Goal: Information Seeking & Learning: Learn about a topic

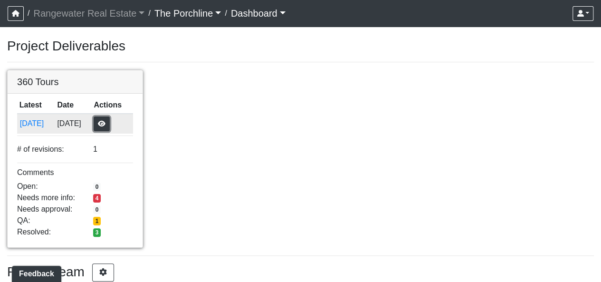
click at [110, 118] on button "button" at bounding box center [102, 123] width 16 height 15
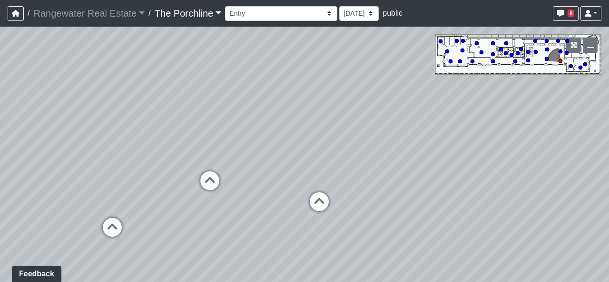
drag, startPoint x: 292, startPoint y: 144, endPoint x: 344, endPoint y: 110, distance: 62.2
click at [345, 110] on div "Loading... Seating Loading... Mailroom Entry Loading... Lounge Entry Loading...…" at bounding box center [304, 154] width 609 height 255
drag, startPoint x: 283, startPoint y: 163, endPoint x: 179, endPoint y: 98, distance: 122.3
click at [109, 85] on div "Loading... Seating Loading... Mailroom Entry Loading... Lounge Entry Loading...…" at bounding box center [304, 154] width 609 height 255
drag, startPoint x: 250, startPoint y: 116, endPoint x: 100, endPoint y: 190, distance: 167.1
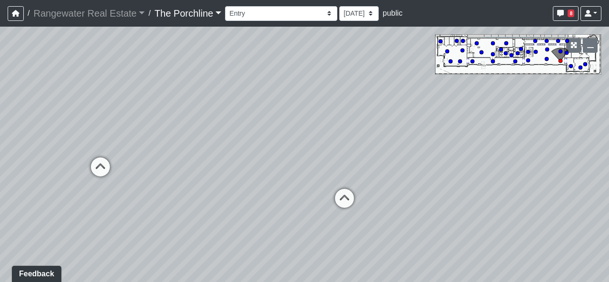
click at [100, 190] on div "Loading... Seating Loading... Mailroom Entry Loading... Lounge Entry Loading...…" at bounding box center [304, 154] width 609 height 255
drag, startPoint x: 199, startPoint y: 112, endPoint x: 224, endPoint y: 135, distance: 34.0
click at [178, 139] on div "Loading... Seating Loading... Mailroom Entry Loading... Lounge Entry Loading...…" at bounding box center [304, 154] width 609 height 255
drag, startPoint x: 294, startPoint y: 133, endPoint x: 151, endPoint y: 99, distance: 147.1
click at [152, 99] on div "Loading... Seating Loading... Mailroom Entry Loading... Lounge Entry Loading...…" at bounding box center [304, 154] width 609 height 255
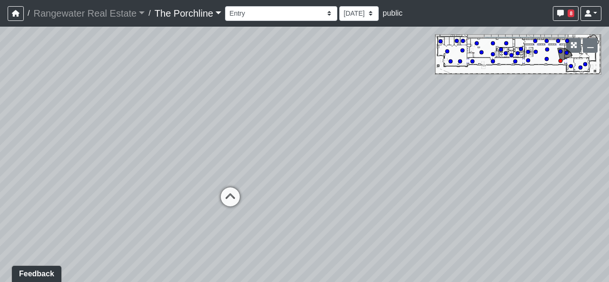
drag, startPoint x: 237, startPoint y: 102, endPoint x: 212, endPoint y: 100, distance: 25.3
click at [131, 104] on div "Loading... Seating Loading... Mailroom Entry Loading... Lounge Entry Loading...…" at bounding box center [304, 154] width 609 height 255
drag, startPoint x: 237, startPoint y: 101, endPoint x: 146, endPoint y: 115, distance: 91.8
click at [146, 115] on div "Loading... Seating Loading... Mailroom Entry Loading... Lounge Entry Loading...…" at bounding box center [304, 154] width 609 height 255
drag, startPoint x: 270, startPoint y: 100, endPoint x: 301, endPoint y: 86, distance: 34.5
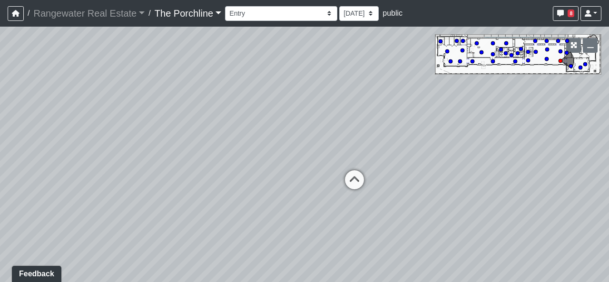
click at [301, 86] on div "Loading... Seating Loading... Mailroom Entry Loading... Lounge Entry Loading...…" at bounding box center [304, 154] width 609 height 255
drag, startPoint x: 294, startPoint y: 107, endPoint x: 331, endPoint y: 97, distance: 38.2
click at [331, 97] on div "Loading... Seating Loading... Mailroom Entry Loading... Lounge Entry Loading...…" at bounding box center [304, 154] width 609 height 255
drag, startPoint x: 290, startPoint y: 109, endPoint x: 348, endPoint y: 99, distance: 58.4
click at [348, 99] on div "Loading... Seating Loading... Mailroom Entry Loading... Lounge Entry Loading...…" at bounding box center [304, 154] width 609 height 255
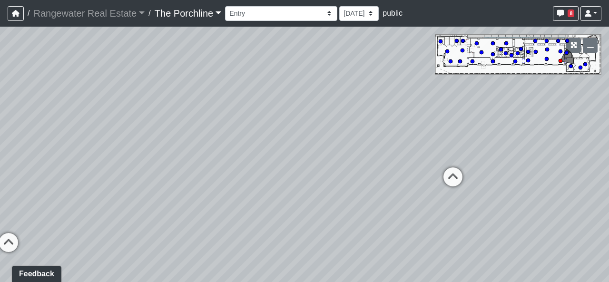
drag, startPoint x: 285, startPoint y: 123, endPoint x: 411, endPoint y: 110, distance: 126.2
click at [411, 110] on div "Loading... Seating Loading... Mailroom Entry Loading... Lounge Entry Loading...…" at bounding box center [304, 154] width 609 height 255
drag, startPoint x: 355, startPoint y: 120, endPoint x: 381, endPoint y: 125, distance: 26.6
click at [406, 120] on div "Loading... Seating Loading... Mailroom Entry Loading... Lounge Entry Loading...…" at bounding box center [304, 154] width 609 height 255
drag, startPoint x: 331, startPoint y: 132, endPoint x: 383, endPoint y: 121, distance: 53.3
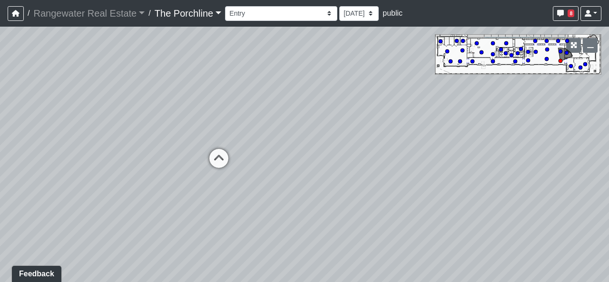
click at [383, 121] on div "Loading... Seating Loading... Mailroom Entry Loading... Lounge Entry Loading...…" at bounding box center [304, 154] width 609 height 255
drag, startPoint x: 357, startPoint y: 127, endPoint x: 354, endPoint y: 119, distance: 8.9
click at [425, 121] on div "Loading... Seating Loading... Mailroom Entry Loading... Lounge Entry Loading...…" at bounding box center [304, 154] width 609 height 255
drag, startPoint x: 302, startPoint y: 122, endPoint x: 429, endPoint y: 143, distance: 128.6
click at [432, 142] on div "Loading... Seating Loading... Mailroom Entry Loading... Lounge Entry Loading...…" at bounding box center [304, 154] width 609 height 255
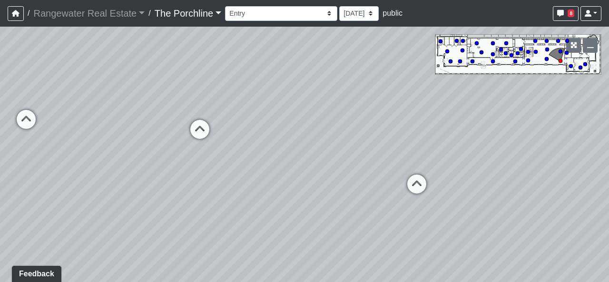
drag, startPoint x: 250, startPoint y: 130, endPoint x: 370, endPoint y: 143, distance: 120.5
click at [377, 143] on div "Loading... Seating Loading... Mailroom Entry Loading... Lounge Entry Loading...…" at bounding box center [304, 154] width 609 height 255
drag, startPoint x: 227, startPoint y: 124, endPoint x: 340, endPoint y: 201, distance: 136.9
click at [340, 201] on div "Loading... Seating Loading... Mailroom Entry Loading... Lounge Entry Loading...…" at bounding box center [304, 154] width 609 height 255
click at [266, 183] on icon at bounding box center [267, 189] width 29 height 29
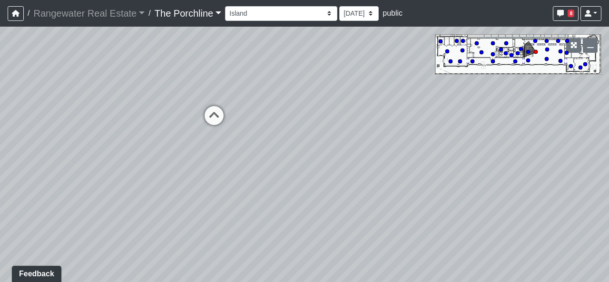
drag, startPoint x: 263, startPoint y: 181, endPoint x: 374, endPoint y: 98, distance: 137.9
click at [374, 98] on div "Loading... Seating Loading... Mailroom Entry Loading... Lounge Entry Loading...…" at bounding box center [304, 154] width 609 height 255
drag, startPoint x: 282, startPoint y: 134, endPoint x: 388, endPoint y: 106, distance: 109.4
click at [388, 106] on div "Loading... Seating Loading... Mailroom Entry Loading... Lounge Entry Loading...…" at bounding box center [304, 154] width 609 height 255
drag, startPoint x: 296, startPoint y: 147, endPoint x: 338, endPoint y: 143, distance: 42.5
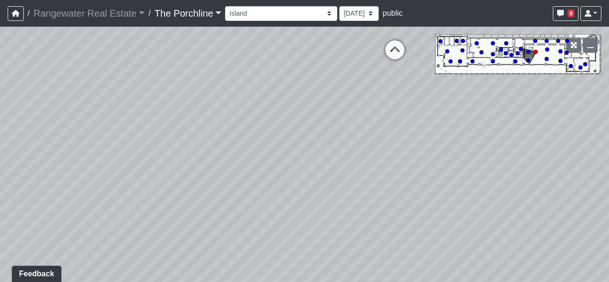
click at [338, 142] on div "Loading... Seating Loading... Mailroom Entry Loading... Lounge Entry Loading...…" at bounding box center [304, 154] width 609 height 255
drag, startPoint x: 347, startPoint y: 147, endPoint x: 302, endPoint y: 135, distance: 45.8
click at [302, 135] on div "Loading... Seating Loading... Mailroom Entry Loading... Lounge Entry Loading...…" at bounding box center [304, 154] width 609 height 255
drag, startPoint x: 396, startPoint y: 155, endPoint x: 271, endPoint y: 218, distance: 140.3
click at [271, 218] on div "Loading... Seating Loading... Mailroom Entry Loading... Lounge Entry Loading...…" at bounding box center [304, 154] width 609 height 255
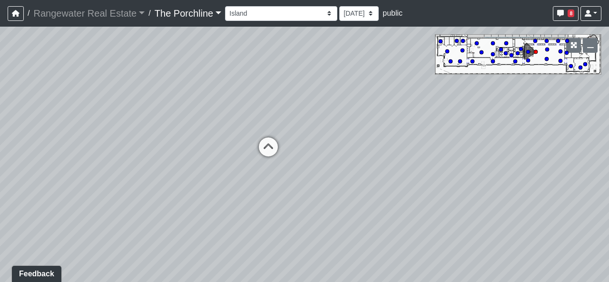
drag, startPoint x: 295, startPoint y: 133, endPoint x: 302, endPoint y: 184, distance: 51.4
click at [302, 184] on div "Loading... Seating Loading... Mailroom Entry Loading... Lounge Entry Loading...…" at bounding box center [304, 154] width 609 height 255
drag, startPoint x: 433, startPoint y: 144, endPoint x: 169, endPoint y: 116, distance: 265.9
click at [169, 116] on div "Loading... Seating Loading... Mailroom Entry Loading... Lounge Entry Loading...…" at bounding box center [304, 154] width 609 height 255
drag, startPoint x: 439, startPoint y: 149, endPoint x: 220, endPoint y: 145, distance: 219.7
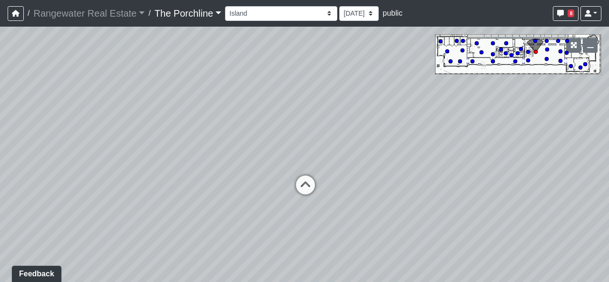
click at [222, 145] on div "Loading... Seating Loading... Mailroom Entry Loading... Lounge Entry Loading...…" at bounding box center [304, 154] width 609 height 255
drag, startPoint x: 492, startPoint y: 143, endPoint x: 86, endPoint y: 154, distance: 406.1
click at [86, 154] on div "Loading... Seating Loading... Mailroom Entry Loading... Lounge Entry Loading...…" at bounding box center [304, 154] width 609 height 255
drag, startPoint x: 317, startPoint y: 155, endPoint x: 364, endPoint y: 166, distance: 48.1
click at [288, 163] on div "Loading... Seating Loading... Mailroom Entry Loading... Lounge Entry Loading...…" at bounding box center [304, 154] width 609 height 255
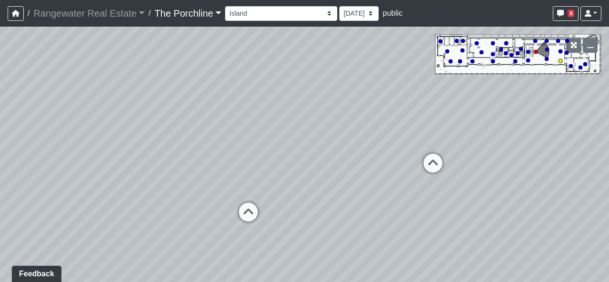
click at [429, 164] on icon at bounding box center [432, 168] width 29 height 29
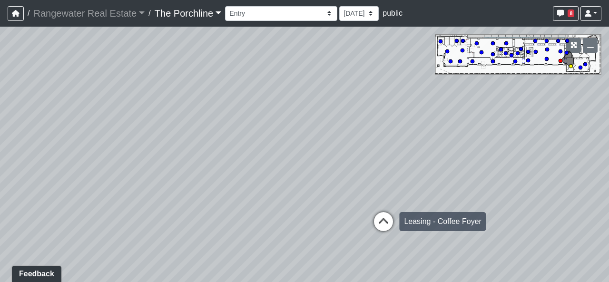
click at [387, 216] on icon at bounding box center [383, 226] width 29 height 29
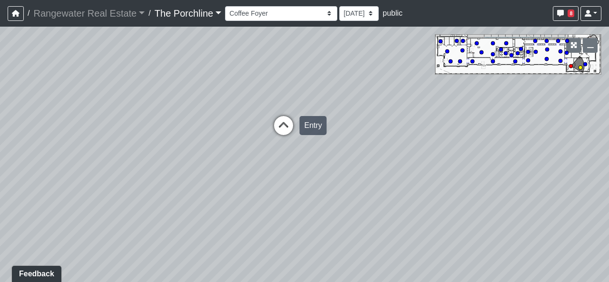
click at [283, 126] on icon at bounding box center [283, 130] width 29 height 29
drag, startPoint x: 267, startPoint y: 155, endPoint x: 360, endPoint y: 298, distance: 170.4
click at [360, 281] on html "/ Rangewater Real Estate Rangewater Real Estate Loading... / The Porchline The …" at bounding box center [304, 141] width 609 height 282
drag, startPoint x: 292, startPoint y: 80, endPoint x: 403, endPoint y: 133, distance: 122.9
click at [431, 117] on div "Loading... Seating Loading... Mailroom Entry Loading... Lounge Entry Loading...…" at bounding box center [304, 154] width 609 height 255
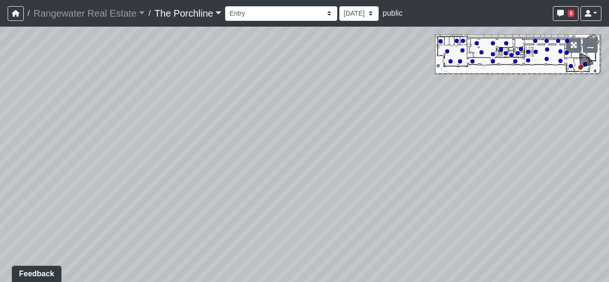
drag, startPoint x: 269, startPoint y: 221, endPoint x: 300, endPoint y: 153, distance: 75.1
click at [300, 153] on div "Loading... Seating Loading... Mailroom Entry Loading... Lounge Entry Loading...…" at bounding box center [304, 154] width 609 height 255
drag, startPoint x: 274, startPoint y: 201, endPoint x: 311, endPoint y: 128, distance: 81.4
click at [308, 122] on div "Loading... Seating Loading... Mailroom Entry Loading... Lounge Entry Loading...…" at bounding box center [304, 154] width 609 height 255
drag, startPoint x: 392, startPoint y: 149, endPoint x: 98, endPoint y: 144, distance: 293.4
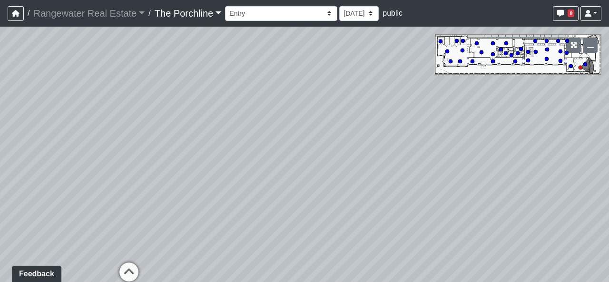
click at [96, 147] on div "Loading... Seating Loading... Mailroom Entry Loading... Lounge Entry Loading...…" at bounding box center [304, 154] width 609 height 255
drag, startPoint x: 403, startPoint y: 135, endPoint x: 211, endPoint y: 144, distance: 192.2
click at [211, 144] on div "Loading... Seating Loading... Mailroom Entry Loading... Lounge Entry Loading...…" at bounding box center [304, 154] width 609 height 255
click at [558, 13] on icon "button" at bounding box center [560, 13] width 7 height 7
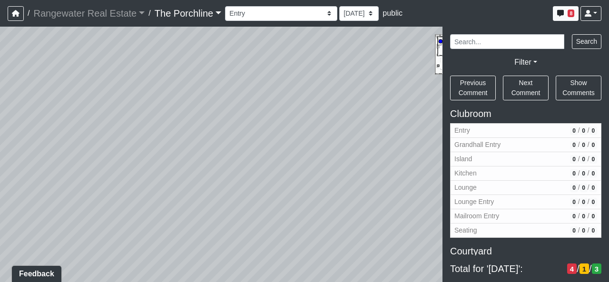
click at [391, 81] on div "Loading... Seating Loading... Mailroom Entry Loading... Lounge Entry Loading...…" at bounding box center [304, 154] width 609 height 255
click at [339, 66] on div "Loading... Seating Loading... Mailroom Entry Loading... Lounge Entry Loading...…" at bounding box center [304, 154] width 609 height 255
click at [565, 15] on button "8" at bounding box center [565, 13] width 26 height 15
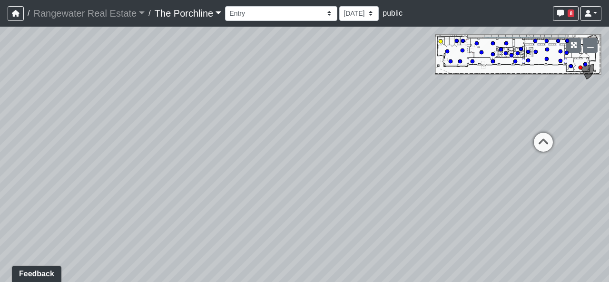
click at [440, 41] on circle at bounding box center [440, 41] width 4 height 4
drag, startPoint x: 456, startPoint y: 152, endPoint x: 447, endPoint y: 81, distance: 71.4
click at [307, 139] on div "Loading... Seating Loading... Mailroom Entry Loading... Lounge Entry Loading...…" at bounding box center [304, 154] width 609 height 255
drag, startPoint x: 369, startPoint y: 133, endPoint x: 366, endPoint y: 184, distance: 50.9
click at [365, 184] on div "Loading... Seating Loading... Mailroom Entry Loading... Lounge Entry Loading...…" at bounding box center [304, 154] width 609 height 255
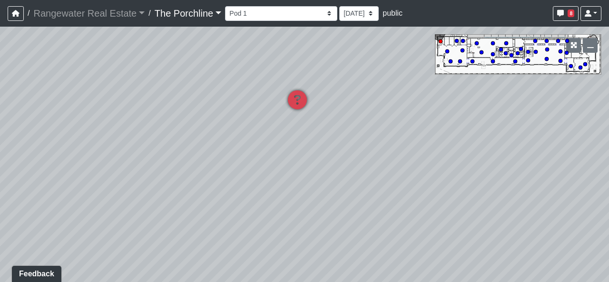
drag, startPoint x: 347, startPoint y: 201, endPoint x: 454, endPoint y: 106, distance: 142.5
click at [454, 107] on div "Loading... Seating Loading... Mailroom Entry Loading... Lounge Entry Loading...…" at bounding box center [304, 154] width 609 height 255
drag, startPoint x: 348, startPoint y: 164, endPoint x: 437, endPoint y: 202, distance: 97.3
click at [467, 207] on div "Loading... Seating Loading... Mailroom Entry Loading... Lounge Entry Loading...…" at bounding box center [304, 154] width 609 height 255
drag, startPoint x: 395, startPoint y: 188, endPoint x: 274, endPoint y: 171, distance: 122.4
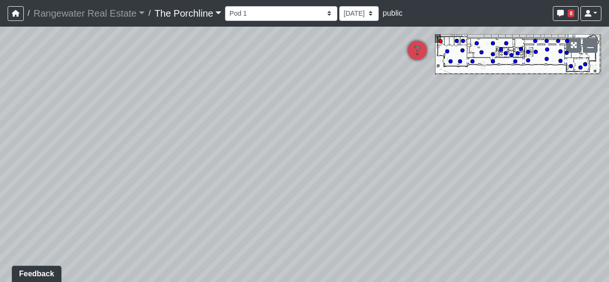
click at [275, 172] on div "Loading... Seating Loading... Mailroom Entry Loading... Lounge Entry Loading...…" at bounding box center [304, 154] width 609 height 255
drag, startPoint x: 370, startPoint y: 149, endPoint x: 286, endPoint y: 130, distance: 85.8
click at [281, 130] on div "Loading... Seating Loading... Mailroom Entry Loading... Lounge Entry Loading...…" at bounding box center [304, 154] width 609 height 255
drag, startPoint x: 398, startPoint y: 141, endPoint x: 184, endPoint y: 142, distance: 214.9
click at [184, 142] on div "Loading... Seating Loading... Mailroom Entry Loading... Lounge Entry Loading...…" at bounding box center [304, 154] width 609 height 255
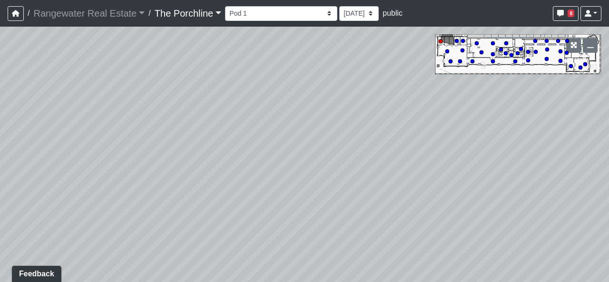
drag, startPoint x: 384, startPoint y: 142, endPoint x: 357, endPoint y: 138, distance: 27.4
click at [226, 117] on div "Loading... Seating Loading... Mailroom Entry Loading... Lounge Entry Loading...…" at bounding box center [304, 154] width 609 height 255
click at [318, 149] on div "Loading... Seating Loading... Mailroom Entry Loading... Lounge Entry Loading...…" at bounding box center [304, 154] width 609 height 255
click at [451, 60] on circle at bounding box center [450, 61] width 4 height 4
select select "uTq8ZvYng3JxQmWXqUZs2b"
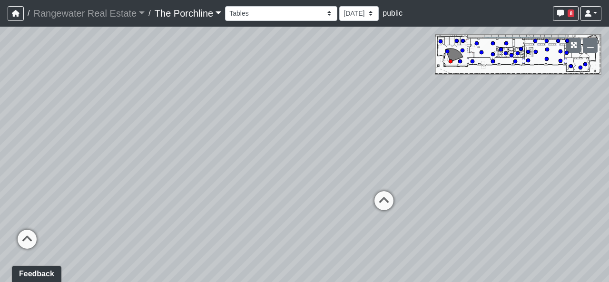
drag, startPoint x: 377, startPoint y: 154, endPoint x: 198, endPoint y: 97, distance: 187.5
click at [197, 98] on div "Loading... Seating Loading... Mailroom Entry Loading... Lounge Entry Loading...…" at bounding box center [304, 154] width 609 height 255
drag, startPoint x: 264, startPoint y: 104, endPoint x: 446, endPoint y: 122, distance: 182.5
click at [461, 122] on div "Loading... Seating Loading... Mailroom Entry Loading... Lounge Entry Loading...…" at bounding box center [304, 154] width 609 height 255
drag, startPoint x: 283, startPoint y: 125, endPoint x: 305, endPoint y: 128, distance: 21.7
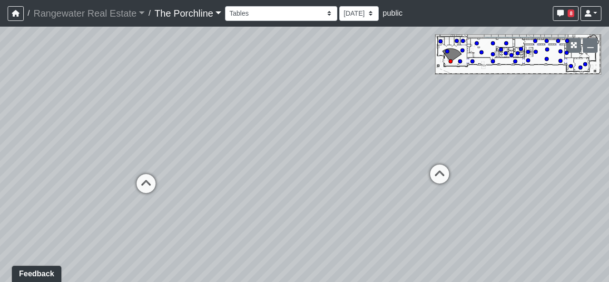
click at [329, 123] on div "Loading... Seating Loading... Mailroom Entry Loading... Lounge Entry Loading...…" at bounding box center [304, 154] width 609 height 255
drag, startPoint x: 299, startPoint y: 123, endPoint x: 273, endPoint y: 120, distance: 25.8
click at [271, 122] on div "Loading... Seating Loading... Mailroom Entry Loading... Lounge Entry Loading...…" at bounding box center [304, 154] width 609 height 255
drag, startPoint x: 261, startPoint y: 112, endPoint x: 182, endPoint y: 103, distance: 79.4
click at [182, 103] on div "Loading... Seating Loading... Mailroom Entry Loading... Lounge Entry Loading...…" at bounding box center [304, 154] width 609 height 255
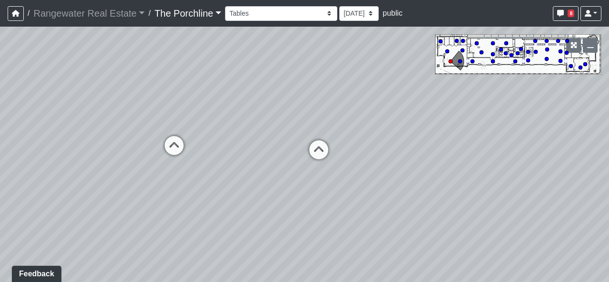
drag, startPoint x: 426, startPoint y: 142, endPoint x: 222, endPoint y: 131, distance: 204.7
click at [222, 131] on div "Loading... Seating Loading... Mailroom Entry Loading... Lounge Entry Loading...…" at bounding box center [304, 154] width 609 height 255
drag, startPoint x: 402, startPoint y: 142, endPoint x: 338, endPoint y: 188, distance: 79.0
click at [212, 207] on div "Loading... Seating Loading... Mailroom Entry Loading... Lounge Entry Loading...…" at bounding box center [304, 154] width 609 height 255
drag, startPoint x: 380, startPoint y: 180, endPoint x: 363, endPoint y: 193, distance: 20.7
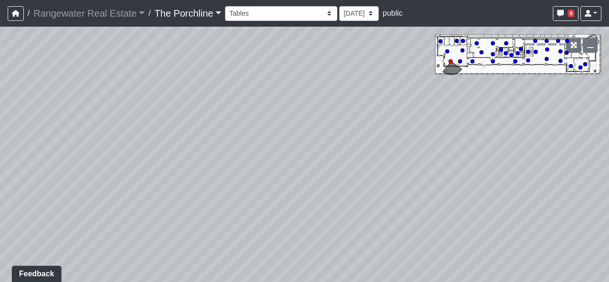
click at [363, 193] on div "Loading... Seating Loading... Mailroom Entry Loading... Lounge Entry Loading...…" at bounding box center [304, 154] width 609 height 255
click at [10, 12] on button "button" at bounding box center [16, 13] width 16 height 15
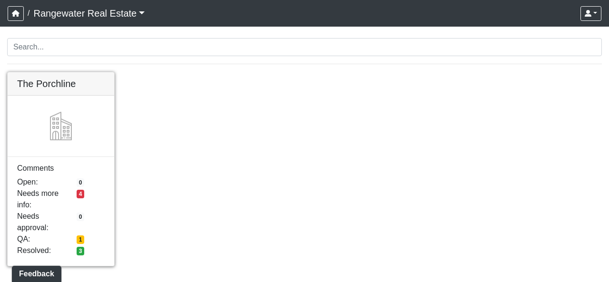
click at [34, 72] on link at bounding box center [61, 72] width 106 height 0
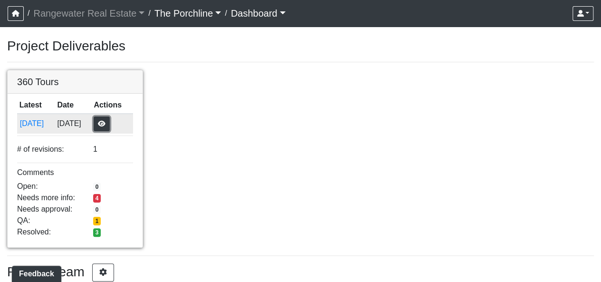
click at [106, 128] on button "button" at bounding box center [102, 123] width 16 height 15
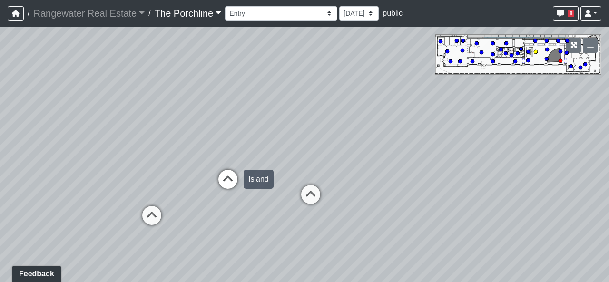
click at [234, 171] on icon at bounding box center [227, 184] width 29 height 29
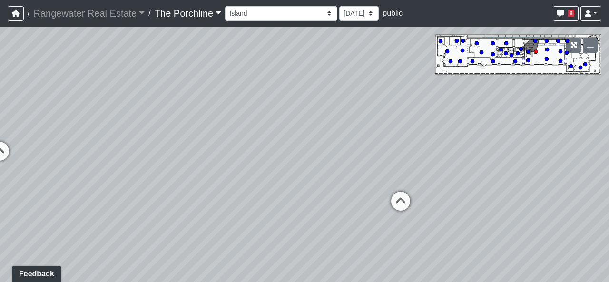
drag, startPoint x: 460, startPoint y: 175, endPoint x: 380, endPoint y: 153, distance: 83.1
click at [381, 153] on div "Loading... Seating Loading... Mailroom Entry Loading... Lounge Entry Loading...…" at bounding box center [304, 154] width 609 height 255
click at [392, 197] on icon at bounding box center [399, 206] width 29 height 29
drag, startPoint x: 334, startPoint y: 175, endPoint x: 477, endPoint y: 228, distance: 152.5
click at [478, 229] on div "Loading... Seating Loading... Mailroom Entry Loading... Lounge Entry Loading...…" at bounding box center [304, 154] width 609 height 255
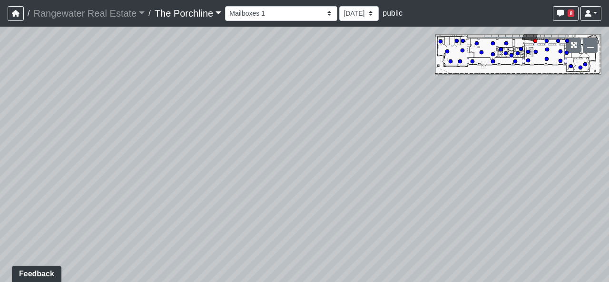
drag, startPoint x: 438, startPoint y: 222, endPoint x: 292, endPoint y: 172, distance: 154.2
click at [293, 172] on div "Loading... Seating Loading... Mailroom Entry Loading... Lounge Entry Loading...…" at bounding box center [304, 154] width 609 height 255
drag, startPoint x: 353, startPoint y: 172, endPoint x: 267, endPoint y: 152, distance: 88.4
click at [223, 147] on div "Loading... Seating Loading... Mailroom Entry Loading... Lounge Entry Loading...…" at bounding box center [304, 154] width 609 height 255
drag, startPoint x: 325, startPoint y: 155, endPoint x: 279, endPoint y: 134, distance: 51.3
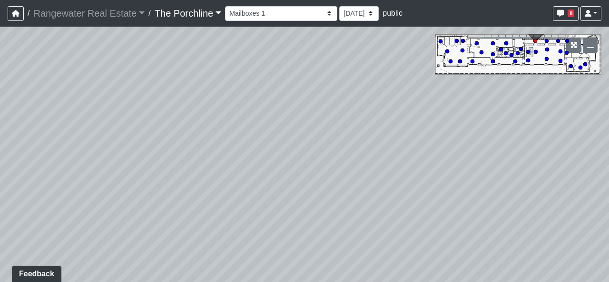
click at [279, 135] on div "Loading... Seating Loading... Mailroom Entry Loading... Lounge Entry Loading...…" at bounding box center [304, 154] width 609 height 255
click at [346, 12] on select "[DATE]" at bounding box center [358, 13] width 39 height 15
drag, startPoint x: 347, startPoint y: 12, endPoint x: 335, endPoint y: 12, distance: 12.4
click at [347, 12] on select "[DATE]" at bounding box center [358, 13] width 39 height 15
click at [300, 13] on select "Entry [GEOGRAPHIC_DATA] Kitchen Lounge Lounge Entry Mailroom Entry Seating Cowo…" at bounding box center [281, 13] width 112 height 15
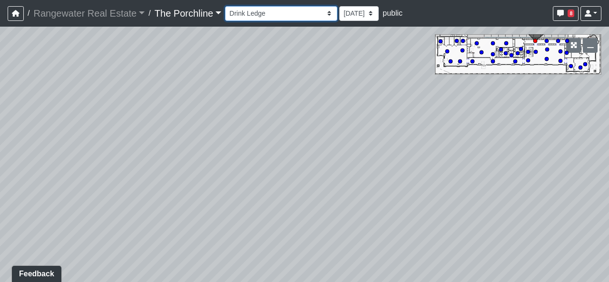
click at [225, 6] on select "Entry [GEOGRAPHIC_DATA] Kitchen Lounge Lounge Entry Mailroom Entry Seating Cowo…" at bounding box center [281, 13] width 112 height 15
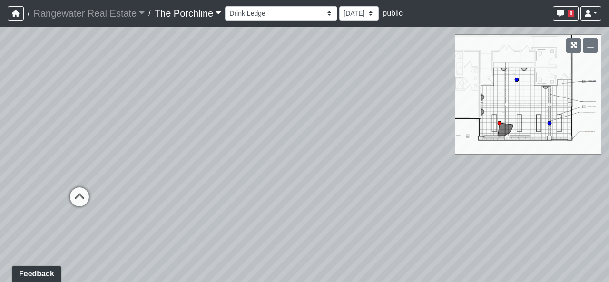
drag, startPoint x: 283, startPoint y: 177, endPoint x: 364, endPoint y: 128, distance: 94.3
click at [364, 128] on div "Loading... Seating Loading... Mailroom Entry Loading... Lounge Entry Loading...…" at bounding box center [304, 154] width 609 height 255
drag, startPoint x: 304, startPoint y: 159, endPoint x: 359, endPoint y: 168, distance: 55.8
click at [359, 168] on div "Loading... Seating Loading... Mailroom Entry Loading... Lounge Entry Loading...…" at bounding box center [304, 154] width 609 height 255
drag, startPoint x: 327, startPoint y: 173, endPoint x: 353, endPoint y: 158, distance: 29.4
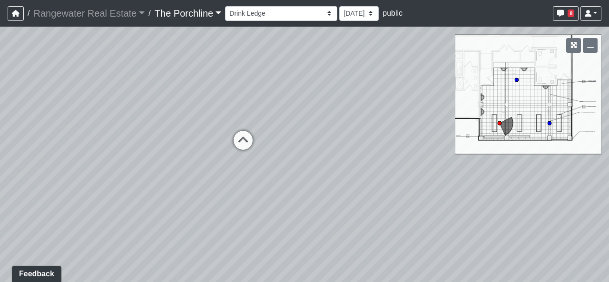
click at [381, 158] on div "Loading... Seating Loading... Mailroom Entry Loading... Lounge Entry Loading...…" at bounding box center [304, 154] width 609 height 255
drag, startPoint x: 342, startPoint y: 158, endPoint x: 414, endPoint y: 160, distance: 71.3
click at [414, 160] on div "Loading... Seating Loading... Mailroom Entry Loading... Lounge Entry Loading...…" at bounding box center [304, 154] width 609 height 255
drag, startPoint x: 232, startPoint y: 175, endPoint x: 116, endPoint y: 192, distance: 117.2
click at [116, 195] on div "Loading... Seating Loading... Mailroom Entry Loading... Lounge Entry Loading...…" at bounding box center [304, 154] width 609 height 255
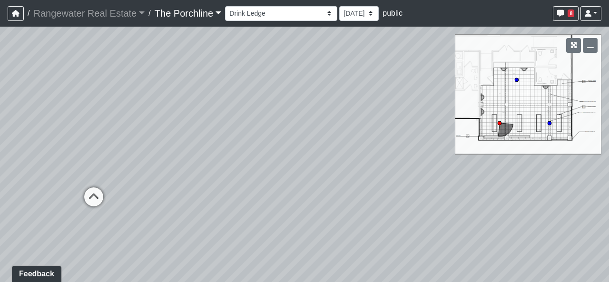
drag, startPoint x: 262, startPoint y: 145, endPoint x: 204, endPoint y: 142, distance: 57.6
click at [204, 142] on div "Loading... Seating Loading... Mailroom Entry Loading... Lounge Entry Loading...…" at bounding box center [304, 154] width 609 height 255
drag, startPoint x: 295, startPoint y: 122, endPoint x: 234, endPoint y: 94, distance: 67.2
click at [213, 89] on div "Loading... Seating Loading... Mailroom Entry Loading... Lounge Entry Loading...…" at bounding box center [304, 154] width 609 height 255
drag, startPoint x: 375, startPoint y: 131, endPoint x: 140, endPoint y: 125, distance: 235.4
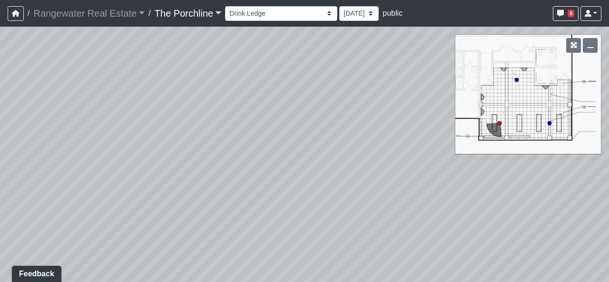
click at [145, 127] on div "Loading... Seating Loading... Mailroom Entry Loading... Lounge Entry Loading...…" at bounding box center [304, 154] width 609 height 255
drag, startPoint x: 227, startPoint y: 128, endPoint x: 354, endPoint y: 152, distance: 128.6
click at [354, 152] on div "Loading... Seating Loading... Mailroom Entry Loading... Lounge Entry Loading...…" at bounding box center [304, 154] width 609 height 255
drag, startPoint x: 228, startPoint y: 155, endPoint x: 296, endPoint y: 164, distance: 68.6
click at [328, 163] on div "Loading... Seating Loading... Mailroom Entry Loading... Lounge Entry Loading...…" at bounding box center [304, 154] width 609 height 255
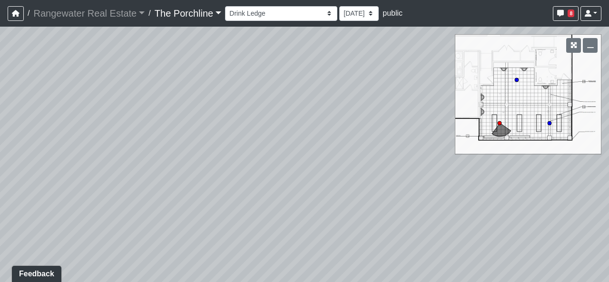
drag, startPoint x: 143, startPoint y: 145, endPoint x: 319, endPoint y: 155, distance: 177.1
click at [319, 155] on div "Loading... Seating Loading... Mailroom Entry Loading... Lounge Entry Loading...…" at bounding box center [304, 154] width 609 height 255
drag, startPoint x: 211, startPoint y: 159, endPoint x: 279, endPoint y: 166, distance: 67.9
click at [279, 166] on div "Loading... Seating Loading... Mailroom Entry Loading... Lounge Entry Loading...…" at bounding box center [304, 154] width 609 height 255
drag, startPoint x: 208, startPoint y: 157, endPoint x: 317, endPoint y: 139, distance: 109.8
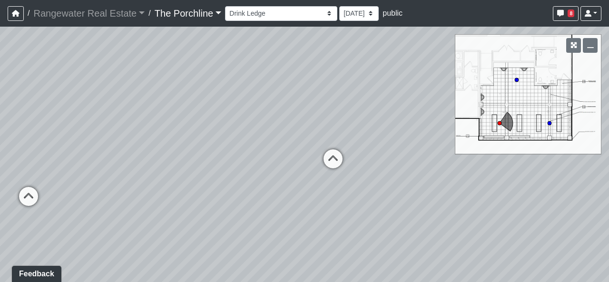
click at [326, 138] on div "Loading... Seating Loading... Mailroom Entry Loading... Lounge Entry Loading...…" at bounding box center [304, 154] width 609 height 255
drag, startPoint x: 257, startPoint y: 144, endPoint x: 330, endPoint y: 156, distance: 74.3
click at [335, 155] on div "Loading... Seating Loading... Mailroom Entry Loading... Lounge Entry Loading...…" at bounding box center [304, 154] width 609 height 255
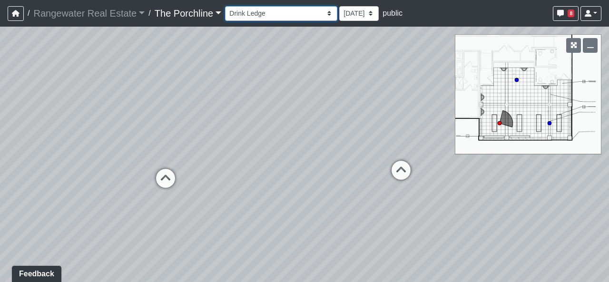
click at [300, 15] on select "Entry [GEOGRAPHIC_DATA] Kitchen Lounge Lounge Entry Mailroom Entry Seating Cowo…" at bounding box center [281, 13] width 112 height 15
click at [225, 6] on select "Entry [GEOGRAPHIC_DATA] Kitchen Lounge Lounge Entry Mailroom Entry Seating Cowo…" at bounding box center [281, 13] width 112 height 15
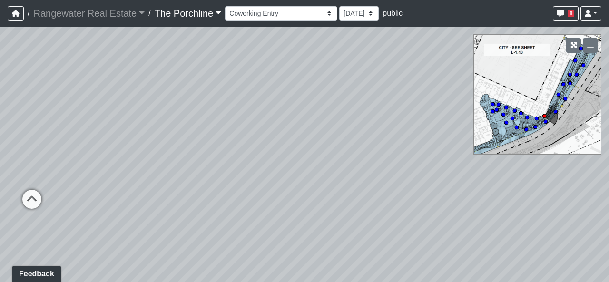
drag, startPoint x: 372, startPoint y: 150, endPoint x: 229, endPoint y: 115, distance: 147.0
click at [228, 116] on div "Loading... Seating Loading... Mailroom Entry Loading... Lounge Entry Loading...…" at bounding box center [304, 154] width 609 height 255
drag, startPoint x: 367, startPoint y: 131, endPoint x: 426, endPoint y: 140, distance: 60.1
click at [426, 140] on div "Loading... Seating Loading... Mailroom Entry Loading... Lounge Entry Loading...…" at bounding box center [304, 154] width 609 height 255
drag, startPoint x: 372, startPoint y: 169, endPoint x: 412, endPoint y: 182, distance: 42.3
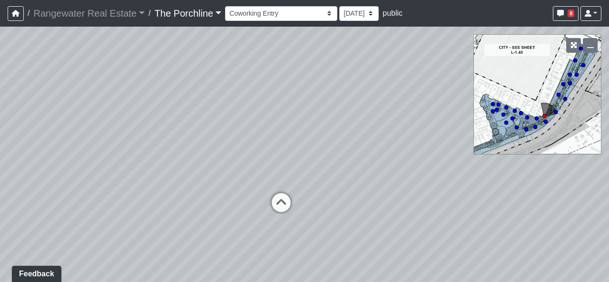
click at [412, 182] on div "Loading... Seating Loading... Mailroom Entry Loading... Lounge Entry Loading...…" at bounding box center [304, 154] width 609 height 255
drag, startPoint x: 399, startPoint y: 156, endPoint x: 412, endPoint y: 147, distance: 16.4
click at [424, 147] on div "Loading... Seating Loading... Mailroom Entry Loading... Lounge Entry Loading...…" at bounding box center [304, 154] width 609 height 255
drag, startPoint x: 338, startPoint y: 165, endPoint x: 340, endPoint y: 114, distance: 50.9
click at [340, 114] on div "Loading... Seating Loading... Mailroom Entry Loading... Lounge Entry Loading...…" at bounding box center [304, 154] width 609 height 255
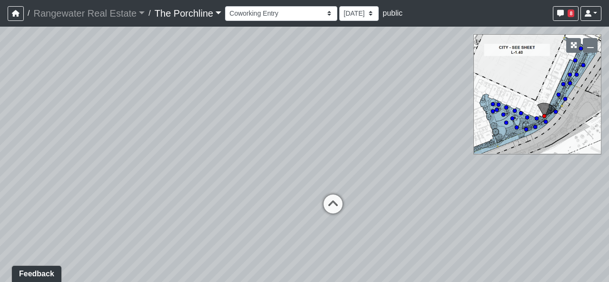
drag, startPoint x: 533, startPoint y: 107, endPoint x: 476, endPoint y: 150, distance: 71.7
click at [476, 150] on div "Loading... Seating Loading... Mailroom Entry Loading... Lounge Entry Loading...…" at bounding box center [304, 154] width 609 height 255
click at [572, 58] on icon at bounding box center [574, 60] width 5 height 5
drag, startPoint x: 316, startPoint y: 147, endPoint x: 170, endPoint y: 222, distance: 163.5
click at [170, 222] on div "Loading... Seating Loading... Mailroom Entry Loading... Lounge Entry Loading...…" at bounding box center [304, 154] width 609 height 255
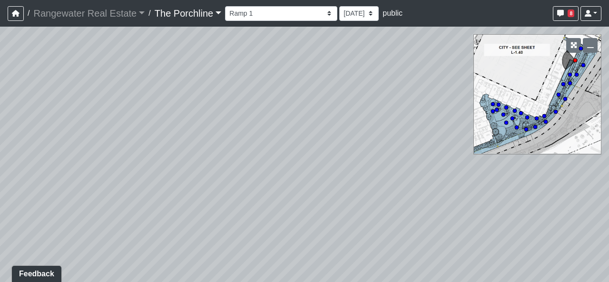
drag, startPoint x: 295, startPoint y: 164, endPoint x: 300, endPoint y: 227, distance: 63.0
click at [385, 241] on div "Loading... Seating Loading... Mailroom Entry Loading... Lounge Entry Loading...…" at bounding box center [304, 154] width 609 height 255
drag, startPoint x: 246, startPoint y: 215, endPoint x: 448, endPoint y: 140, distance: 215.1
click at [455, 142] on div "Loading... Seating Loading... Mailroom Entry Loading... Lounge Entry Loading...…" at bounding box center [304, 154] width 609 height 255
drag, startPoint x: 358, startPoint y: 180, endPoint x: 351, endPoint y: 113, distance: 67.5
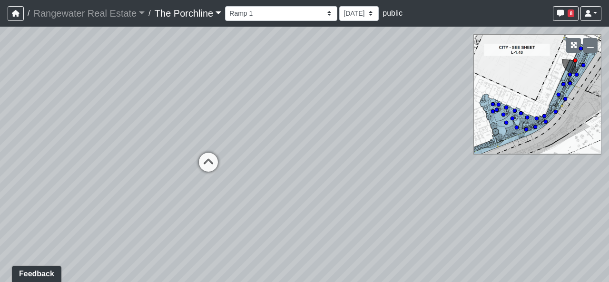
click at [351, 113] on div "Loading... Seating Loading... Mailroom Entry Loading... Lounge Entry Loading...…" at bounding box center [304, 154] width 609 height 255
drag
click at [137, 67] on div "Loading... Seating Loading... Mailroom Entry Loading... Lounge Entry Loading...…" at bounding box center [304, 154] width 609 height 255
click at [103, 96] on div "Loading... Seating Loading... Mailroom Entry Loading... Lounge Entry Loading...…" at bounding box center [304, 154] width 609 height 255
click at [140, 114] on div "Loading... Seating Loading... Mailroom Entry Loading... Lounge Entry Loading...…" at bounding box center [304, 154] width 609 height 255
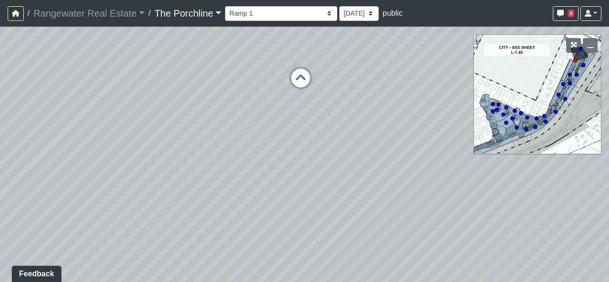
click at [214, 181] on div "Loading... Seating Loading... Mailroom Entry Loading... Lounge Entry Loading...…" at bounding box center [304, 154] width 609 height 255
click at [502, 116] on circle at bounding box center [503, 115] width 4 height 4
click at [431, 126] on div "Loading... Seating Loading... Mailroom Entry Loading... Lounge Entry Loading...…" at bounding box center [304, 154] width 609 height 255
click at [339, 159] on div "Loading... Seating Loading... Mailroom Entry Loading... Lounge Entry Loading...…" at bounding box center [304, 154] width 609 height 255
click at [141, 133] on div "Loading... Seating Loading... Mailroom Entry Loading... Lounge Entry Loading...…" at bounding box center [304, 154] width 609 height 255
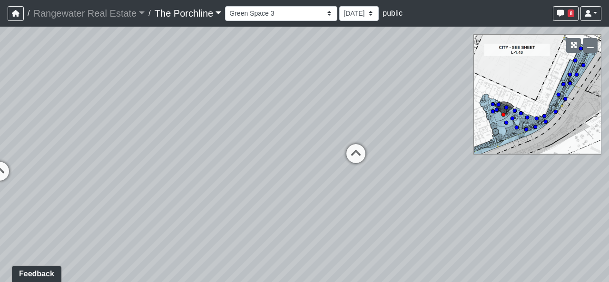
click at [179, 112] on div "Loading... Seating Loading... Mailroom Entry Loading... Lounge Entry Loading...…" at bounding box center [304, 154] width 609 height 255
click at [167, 107] on div "Loading... Seating Loading... Mailroom Entry Loading... Lounge Entry Loading...…" at bounding box center [304, 154] width 609 height 255
click at [259, 106] on div "Loading... Seating Loading... Mailroom Entry Loading... Lounge Entry Loading...…" at bounding box center [304, 154] width 609 height 255
click at [176, 104] on div "Loading... Seating Loading... Mailroom Entry Loading... Lounge Entry Loading...…" at bounding box center [304, 154] width 609 height 255
click at [187, 122] on div "Loading... Seating Loading... Mailroom Entry Loading... Lounge Entry Loading...…" at bounding box center [304, 154] width 609 height 255
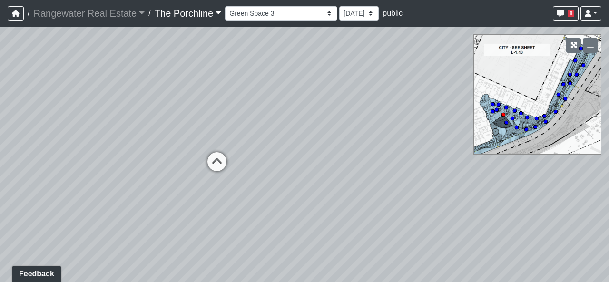
click at [172, 209] on div "Loading... Seating Loading... Mailroom Entry Loading... Lounge Entry Loading...…" at bounding box center [304, 154] width 609 height 255
click at [503, 224] on div "Loading... Seating Loading... Mailroom Entry Loading... Lounge Entry Loading...…" at bounding box center [304, 154] width 609 height 255
click at [125, 106] on div "Loading... Seating Loading... Mailroom Entry Loading... Lounge Entry Loading...…" at bounding box center [304, 154] width 609 height 255
click at [289, 118] on div "Loading... Seating Loading... Mailroom Entry Loading... Lounge Entry Loading...…" at bounding box center [304, 154] width 609 height 255
click at [155, 153] on div "Loading... Seating Loading... Mailroom Entry Loading... Lounge Entry Loading...…" at bounding box center [304, 154] width 609 height 255
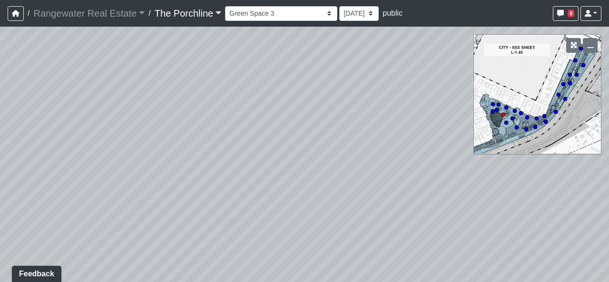
click at [148, 122] on div "Loading... Seating Loading... Mailroom Entry Loading... Lounge Entry Loading...…" at bounding box center [304, 154] width 609 height 255
click at [130, 158] on div "Loading... Seating Loading... Mailroom Entry Loading... Lounge Entry Loading...…" at bounding box center [304, 154] width 609 height 255
click at [231, 84] on div "Loading... Seating Loading... Mailroom Entry Loading... Lounge Entry Loading...…" at bounding box center [304, 154] width 609 height 255
click at [203, 107] on div "Loading... Seating Loading... Mailroom Entry Loading... Lounge Entry Loading...…" at bounding box center [304, 154] width 609 height 255
click at [324, 133] on div "Loading... Seating Loading... Mailroom Entry Loading... Lounge Entry Loading...…" at bounding box center [304, 154] width 609 height 255
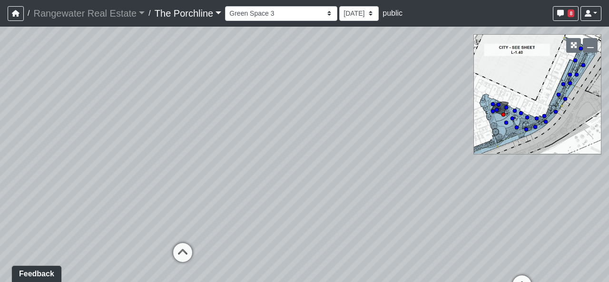
click at [432, 137] on div "Loading... Seating Loading... Mailroom Entry Loading... Lounge Entry Loading...…" at bounding box center [304, 154] width 609 height 255
click at [574, 59] on circle at bounding box center [575, 60] width 4 height 4
drag, startPoint x: 324, startPoint y: 208, endPoint x: 278, endPoint y: 124, distance: 95.5
click at [160, 197] on div "Loading... Seating Loading... Mailroom Entry Loading... Lounge Entry Loading...…" at bounding box center [304, 154] width 609 height 255
drag, startPoint x: 238, startPoint y: 132, endPoint x: 177, endPoint y: 215, distance: 103.7
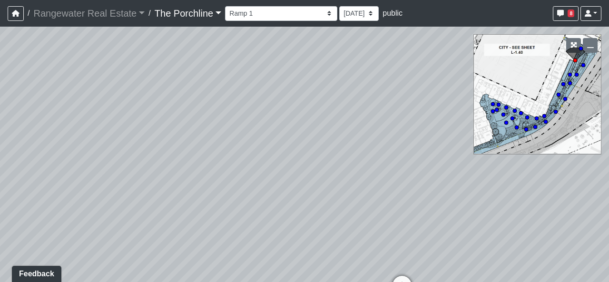
click at [177, 215] on div "Loading... Seating Loading... Mailroom Entry Loading... Lounge Entry Loading...…" at bounding box center [304, 154] width 609 height 255
drag, startPoint x: 260, startPoint y: 144, endPoint x: 235, endPoint y: 105, distance: 45.9
click at [236, 105] on div "Loading... Seating Loading... Mailroom Entry Loading... Lounge Entry Loading...…" at bounding box center [304, 154] width 609 height 255
click at [350, 213] on icon at bounding box center [350, 221] width 29 height 29
drag, startPoint x: 311, startPoint y: 219, endPoint x: 483, endPoint y: 227, distance: 171.3
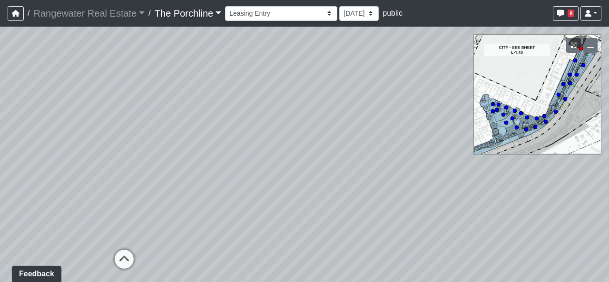
click at [483, 227] on div "Loading... Seating Loading... Mailroom Entry Loading... Lounge Entry Loading...…" at bounding box center [304, 154] width 609 height 255
drag, startPoint x: 381, startPoint y: 255, endPoint x: 413, endPoint y: 297, distance: 51.9
click at [413, 281] on html "/ Rangewater Real Estate Rangewater Real Estate Loading... / The Porchline The …" at bounding box center [304, 141] width 609 height 282
drag, startPoint x: 304, startPoint y: 138, endPoint x: 429, endPoint y: 174, distance: 129.6
click at [429, 174] on div "Loading... Seating Loading... Mailroom Entry Loading... Lounge Entry Loading...…" at bounding box center [304, 154] width 609 height 255
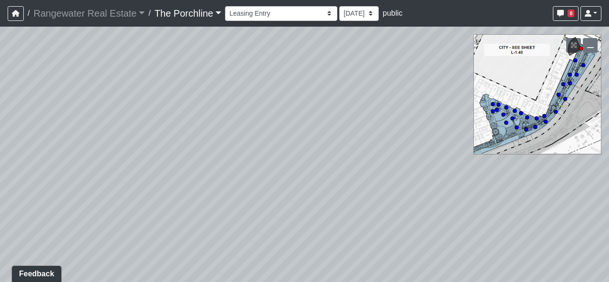
drag, startPoint x: 311, startPoint y: 179, endPoint x: 376, endPoint y: 162, distance: 67.3
click at [376, 163] on div "Loading... Seating Loading... Mailroom Entry Loading... Lounge Entry Loading...…" at bounding box center [304, 154] width 609 height 255
click at [330, 150] on div "Loading... Seating Loading... Mailroom Entry Loading... Lounge Entry Loading...…" at bounding box center [304, 154] width 609 height 255
click at [282, 164] on div "Loading... Seating Loading... Mailroom Entry Loading... Lounge Entry Loading...…" at bounding box center [304, 154] width 609 height 255
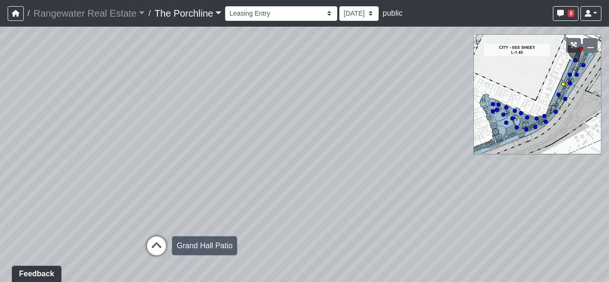
click at [154, 246] on icon at bounding box center [156, 250] width 29 height 29
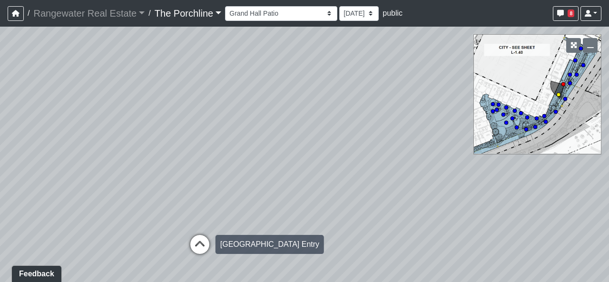
click at [201, 243] on icon at bounding box center [199, 249] width 29 height 29
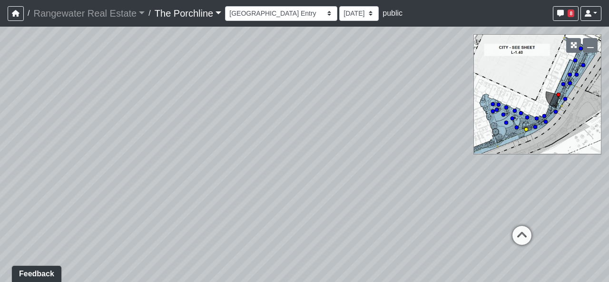
click at [525, 128] on circle at bounding box center [526, 129] width 4 height 4
drag, startPoint x: 392, startPoint y: 141, endPoint x: 281, endPoint y: 225, distance: 139.0
click at [284, 234] on div "Loading... Seating Loading... Mailroom Entry Loading... Lounge Entry Loading...…" at bounding box center [304, 154] width 609 height 255
drag, startPoint x: 313, startPoint y: 159, endPoint x: 324, endPoint y: 158, distance: 10.9
click at [324, 158] on div "Loading... Seating Loading... Mailroom Entry Loading... Lounge Entry Loading...…" at bounding box center [304, 154] width 609 height 255
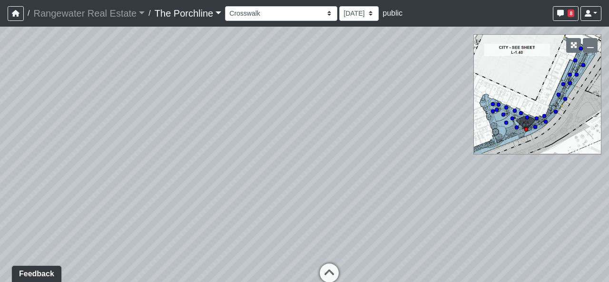
drag, startPoint x: 292, startPoint y: 153, endPoint x: 348, endPoint y: 154, distance: 56.6
click at [348, 153] on div "Loading... Seating Loading... Mailroom Entry Loading... Lounge Entry Loading...…" at bounding box center [304, 154] width 609 height 255
drag, startPoint x: 308, startPoint y: 160, endPoint x: 307, endPoint y: 165, distance: 5.0
click at [329, 160] on div "Loading... Seating Loading... Mailroom Entry Loading... Lounge Entry Loading...…" at bounding box center [304, 154] width 609 height 255
drag, startPoint x: 260, startPoint y: 171, endPoint x: 333, endPoint y: 156, distance: 75.1
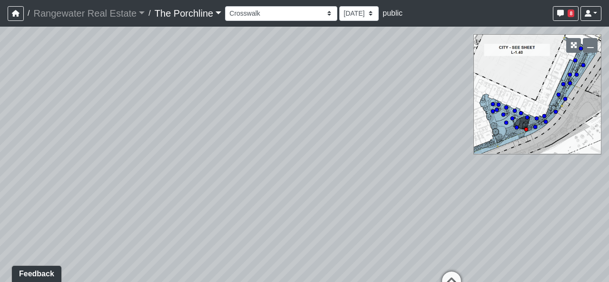
click at [330, 156] on div "Loading... Seating Loading... Mailroom Entry Loading... Lounge Entry Loading...…" at bounding box center [304, 154] width 609 height 255
drag, startPoint x: 315, startPoint y: 165, endPoint x: 338, endPoint y: 162, distance: 23.0
click at [338, 162] on div "Loading... Seating Loading... Mailroom Entry Loading... Lounge Entry Loading...…" at bounding box center [304, 154] width 609 height 255
drag, startPoint x: 335, startPoint y: 136, endPoint x: 267, endPoint y: 108, distance: 73.5
click at [258, 118] on div "Loading... Seating Loading... Mailroom Entry Loading... Lounge Entry Loading...…" at bounding box center [304, 154] width 609 height 255
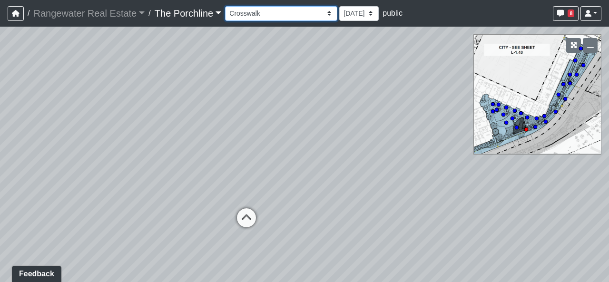
click at [298, 14] on select "Entry [GEOGRAPHIC_DATA] Kitchen Lounge Lounge Entry Mailroom Entry Seating Cowo…" at bounding box center [281, 13] width 112 height 15
click at [225, 6] on select "Entry [GEOGRAPHIC_DATA] Kitchen Lounge Lounge Entry Mailroom Entry Seating Cowo…" at bounding box center [281, 13] width 112 height 15
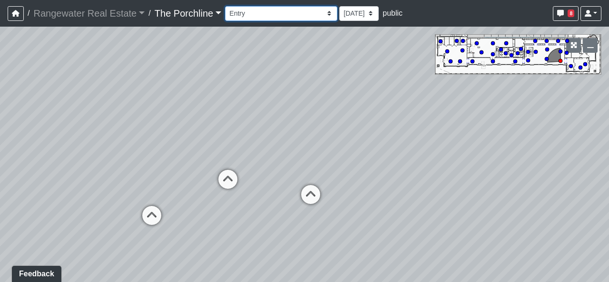
click at [298, 14] on select "Entry [GEOGRAPHIC_DATA] Kitchen Lounge Lounge Entry Mailroom Entry Seating Cowo…" at bounding box center [281, 13] width 112 height 15
click at [225, 6] on select "Entry [GEOGRAPHIC_DATA] Kitchen Lounge Lounge Entry Mailroom Entry Seating Cowo…" at bounding box center [281, 13] width 112 height 15
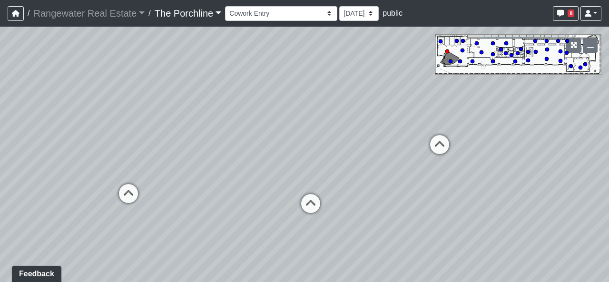
drag, startPoint x: 285, startPoint y: 179, endPoint x: 334, endPoint y: 166, distance: 51.1
click at [374, 171] on div "Loading... Seating Loading... Mailroom Entry Loading... Lounge Entry Loading...…" at bounding box center [304, 154] width 609 height 255
click at [353, 11] on div "Entry [GEOGRAPHIC_DATA] Kitchen Lounge Lounge Entry Mailroom Entry Seating Cowo…" at bounding box center [313, 13] width 177 height 15
drag, startPoint x: 339, startPoint y: 18, endPoint x: 329, endPoint y: 20, distance: 10.3
click at [339, 18] on select "[DATE]" at bounding box center [358, 13] width 39 height 15
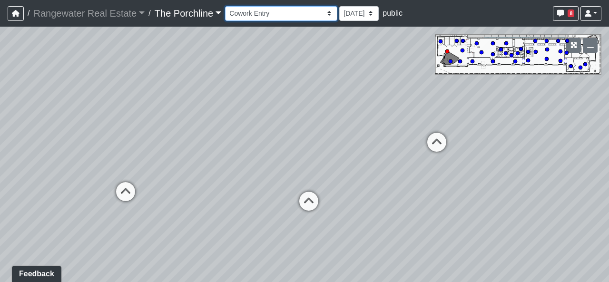
click at [296, 15] on select "Entry [GEOGRAPHIC_DATA] Kitchen Lounge Lounge Entry Mailroom Entry Seating Cowo…" at bounding box center [281, 13] width 112 height 15
click at [225, 6] on select "Entry [GEOGRAPHIC_DATA] Kitchen Lounge Lounge Entry Mailroom Entry Seating Cowo…" at bounding box center [281, 13] width 112 height 15
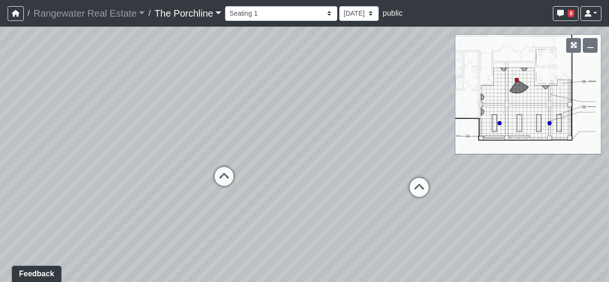
drag, startPoint x: 341, startPoint y: 139, endPoint x: 418, endPoint y: 123, distance: 78.7
click at [418, 123] on div "Loading... Seating Loading... Mailroom Entry Loading... Lounge Entry Loading...…" at bounding box center [304, 154] width 609 height 255
drag, startPoint x: 316, startPoint y: 145, endPoint x: 298, endPoint y: 147, distance: 18.2
click at [298, 147] on div "Loading... Seating Loading... Mailroom Entry Loading... Lounge Entry Loading...…" at bounding box center [304, 154] width 609 height 255
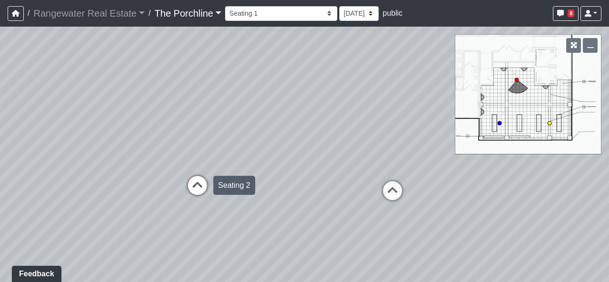
click at [193, 174] on div "Loading... Seating 2" at bounding box center [197, 185] width 29 height 29
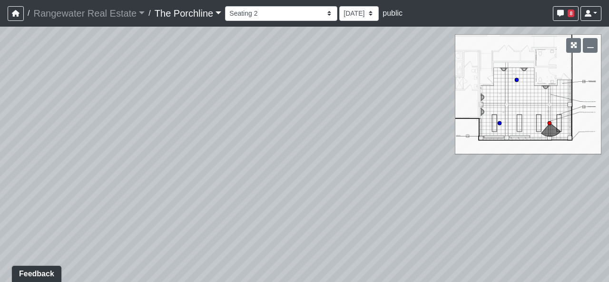
drag, startPoint x: 292, startPoint y: 172, endPoint x: 109, endPoint y: 111, distance: 192.4
click at [108, 112] on div "Loading... Seating Loading... Mailroom Entry Loading... Lounge Entry Loading...…" at bounding box center [304, 154] width 609 height 255
drag, startPoint x: 240, startPoint y: 122, endPoint x: 354, endPoint y: 136, distance: 114.5
click at [107, 172] on div "Loading... Seating Loading... Mailroom Entry Loading... Lounge Entry Loading...…" at bounding box center [304, 154] width 609 height 255
drag, startPoint x: 361, startPoint y: 134, endPoint x: 144, endPoint y: 106, distance: 219.1
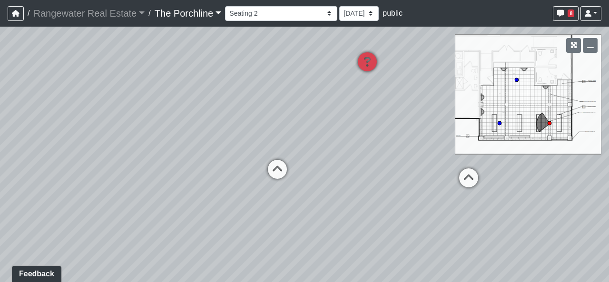
click at [145, 106] on div "Loading... Seating Loading... Mailroom Entry Loading... Lounge Entry Loading...…" at bounding box center [304, 154] width 609 height 255
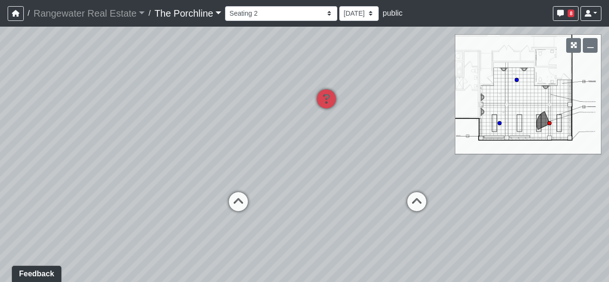
drag, startPoint x: 220, startPoint y: 111, endPoint x: 201, endPoint y: 129, distance: 25.9
click at [202, 129] on div "Loading... Seating Loading... Mailroom Entry Loading... Lounge Entry Loading...…" at bounding box center [304, 154] width 609 height 255
click at [332, 76] on icon at bounding box center [329, 77] width 29 height 29
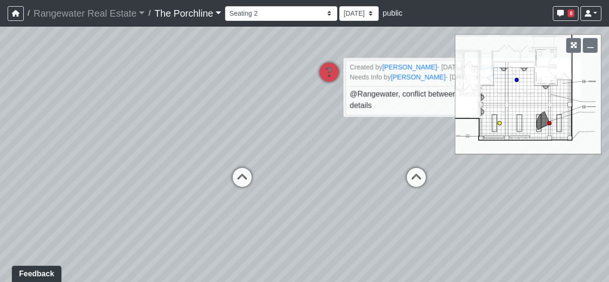
click at [250, 176] on icon at bounding box center [242, 182] width 29 height 29
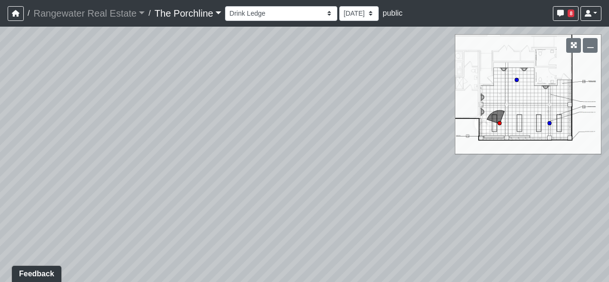
drag, startPoint x: 360, startPoint y: 174, endPoint x: 123, endPoint y: 99, distance: 249.4
click at [104, 94] on div "Loading... Seating Loading... Mailroom Entry Loading... Lounge Entry Loading...…" at bounding box center [304, 154] width 609 height 255
drag, startPoint x: 239, startPoint y: 134, endPoint x: 164, endPoint y: 151, distance: 76.7
click at [164, 152] on div "Loading... Seating Loading... Mailroom Entry Loading... Lounge Entry Loading...…" at bounding box center [304, 154] width 609 height 255
click at [327, 116] on icon at bounding box center [330, 116] width 29 height 29
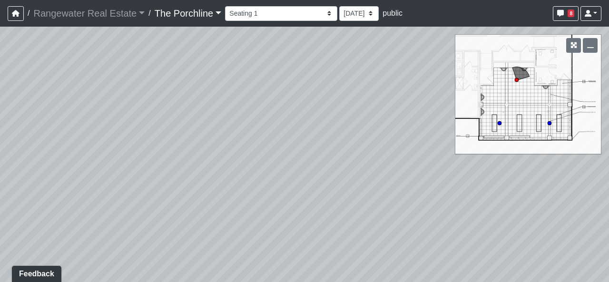
drag, startPoint x: 329, startPoint y: 135, endPoint x: 367, endPoint y: 170, distance: 51.8
click at [265, 213] on div "Loading... Seating Loading... Mailroom Entry Loading... Lounge Entry Loading...…" at bounding box center [304, 154] width 609 height 255
drag, startPoint x: 374, startPoint y: 169, endPoint x: 237, endPoint y: 98, distance: 154.6
click at [151, 94] on div "Loading... Seating Loading... Mailroom Entry Loading... Lounge Entry Loading...…" at bounding box center [304, 154] width 609 height 255
drag, startPoint x: 264, startPoint y: 96, endPoint x: 171, endPoint y: 149, distance: 107.5
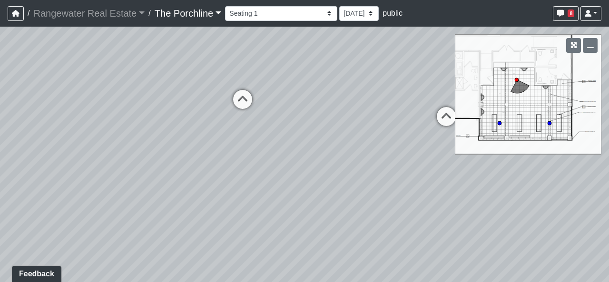
click at [171, 150] on div "Loading... Seating Loading... Mailroom Entry Loading... Lounge Entry Loading...…" at bounding box center [304, 154] width 609 height 255
drag, startPoint x: 328, startPoint y: 136, endPoint x: 324, endPoint y: 160, distance: 24.1
click at [324, 160] on div "Loading... Seating Loading... Mailroom Entry Loading... Lounge Entry Loading...…" at bounding box center [304, 154] width 609 height 255
drag, startPoint x: 328, startPoint y: 208, endPoint x: 258, endPoint y: 222, distance: 71.1
click at [240, 224] on div "Loading... Seating Loading... Mailroom Entry Loading... Lounge Entry Loading...…" at bounding box center [304, 154] width 609 height 255
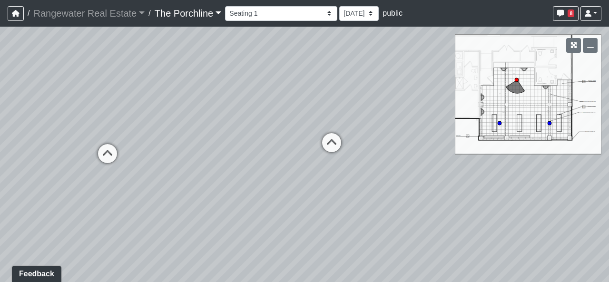
click at [309, 216] on div "Loading... Seating Loading... Mailroom Entry Loading... Lounge Entry Loading...…" at bounding box center [304, 154] width 609 height 255
click at [298, 15] on select "Entry [GEOGRAPHIC_DATA] Kitchen Lounge Lounge Entry Mailroom Entry Seating Cowo…" at bounding box center [281, 13] width 112 height 15
click at [225, 6] on select "Entry [GEOGRAPHIC_DATA] Kitchen Lounge Lounge Entry Mailroom Entry Seating Cowo…" at bounding box center [281, 13] width 112 height 15
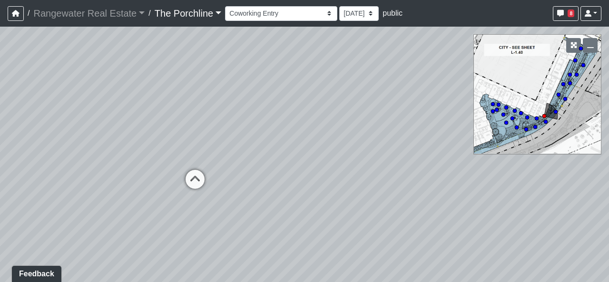
drag, startPoint x: 385, startPoint y: 159, endPoint x: 410, endPoint y: 106, distance: 59.3
click at [412, 101] on div "Loading... Seating Loading... Mailroom Entry Loading... Lounge Entry Loading...…" at bounding box center [304, 154] width 609 height 255
drag, startPoint x: 273, startPoint y: 175, endPoint x: 340, endPoint y: 177, distance: 66.6
click at [340, 177] on div "Loading... Seating Loading... Mailroom Entry Loading... Lounge Entry Loading...…" at bounding box center [304, 154] width 609 height 255
click at [526, 130] on circle at bounding box center [526, 129] width 4 height 4
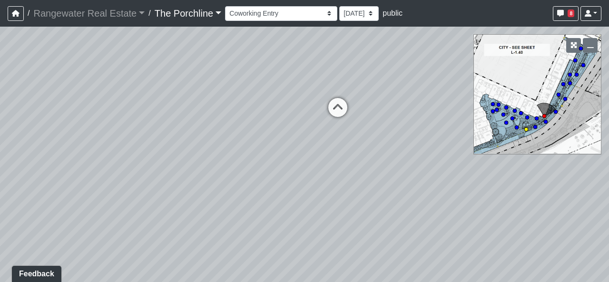
select select "pxk6SmBrp6E2r4Yyi7W1T5"
drag, startPoint x: 355, startPoint y: 126, endPoint x: 410, endPoint y: 186, distance: 81.7
click at [410, 186] on div "Loading... Seating Loading... Mailroom Entry Loading... Lounge Entry Loading...…" at bounding box center [304, 154] width 609 height 255
drag, startPoint x: 372, startPoint y: 151, endPoint x: 396, endPoint y: 146, distance: 24.7
click at [396, 146] on div "Loading... Seating Loading... Mailroom Entry Loading... Lounge Entry Loading...…" at bounding box center [304, 154] width 609 height 255
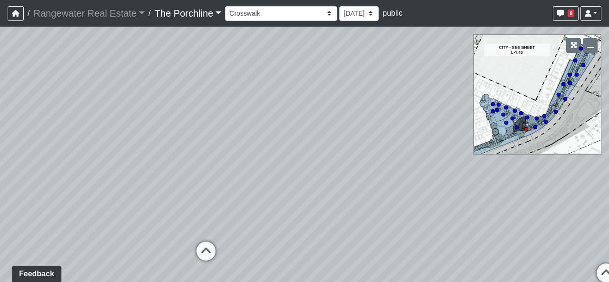
drag, startPoint x: 278, startPoint y: 137, endPoint x: 322, endPoint y: 137, distance: 44.7
click at [322, 137] on div "Loading... Seating Loading... Mailroom Entry Loading... Lounge Entry Loading...…" at bounding box center [304, 154] width 609 height 255
drag, startPoint x: 264, startPoint y: 134, endPoint x: 257, endPoint y: 126, distance: 10.8
click at [257, 126] on div "Loading... Seating Loading... Mailroom Entry Loading... Lounge Entry Loading...…" at bounding box center [304, 154] width 609 height 255
drag, startPoint x: 381, startPoint y: 157, endPoint x: 257, endPoint y: 165, distance: 124.3
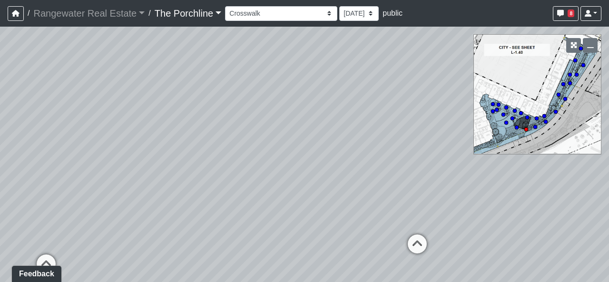
click at [257, 165] on div "Loading... Seating Loading... Mailroom Entry Loading... Lounge Entry Loading...…" at bounding box center [304, 154] width 609 height 255
drag, startPoint x: 359, startPoint y: 171, endPoint x: 200, endPoint y: 179, distance: 159.5
click at [200, 179] on div "Loading... Seating Loading... Mailroom Entry Loading... Lounge Entry Loading...…" at bounding box center [304, 154] width 609 height 255
